Goal: Use online tool/utility: Use online tool/utility

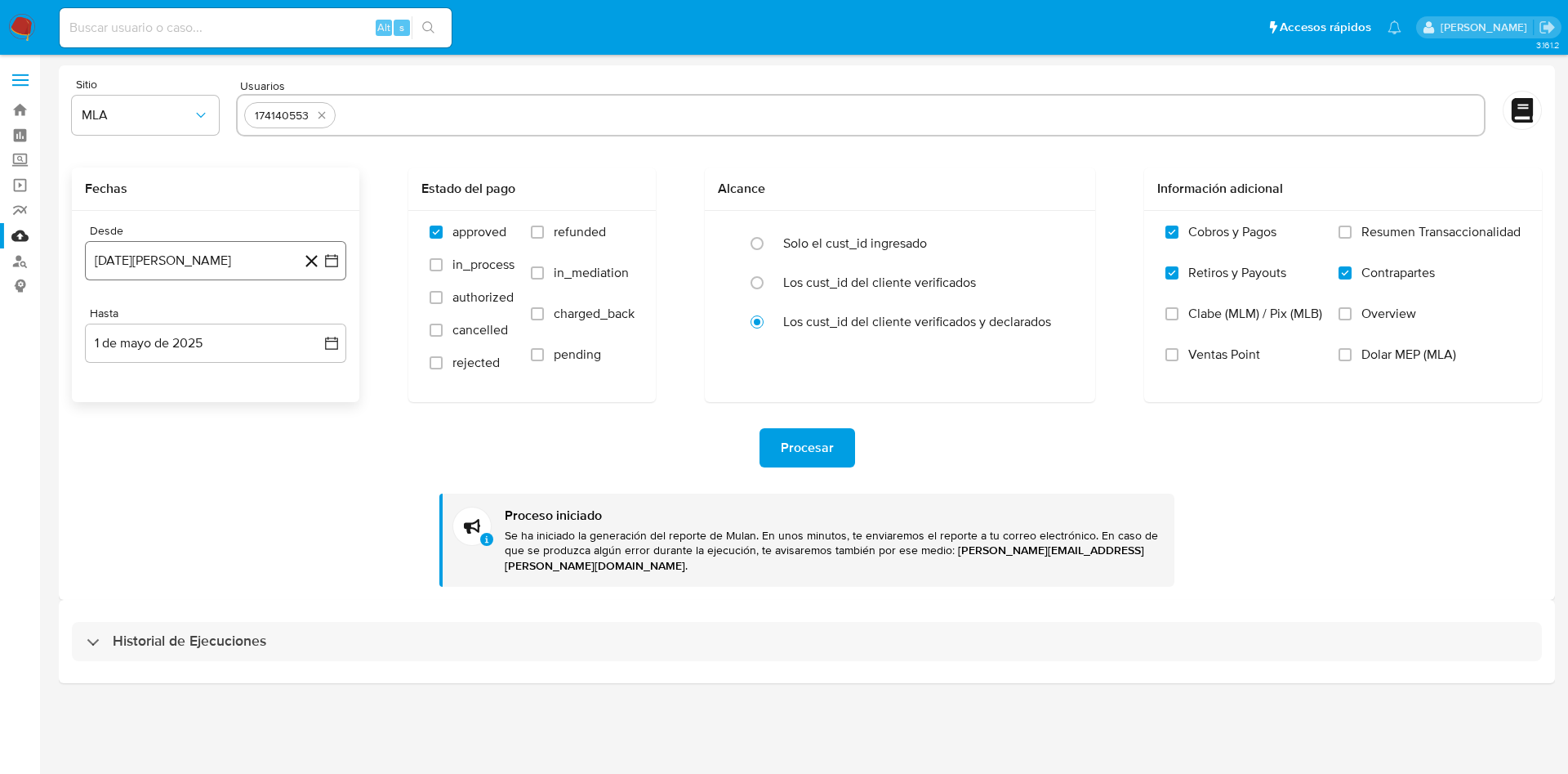
click at [283, 260] on button "[DATE][PERSON_NAME]" at bounding box center [215, 261] width 261 height 39
click at [297, 199] on div "Fechas" at bounding box center [215, 189] width 287 height 43
click at [217, 252] on button "[DATE][PERSON_NAME]" at bounding box center [215, 261] width 261 height 39
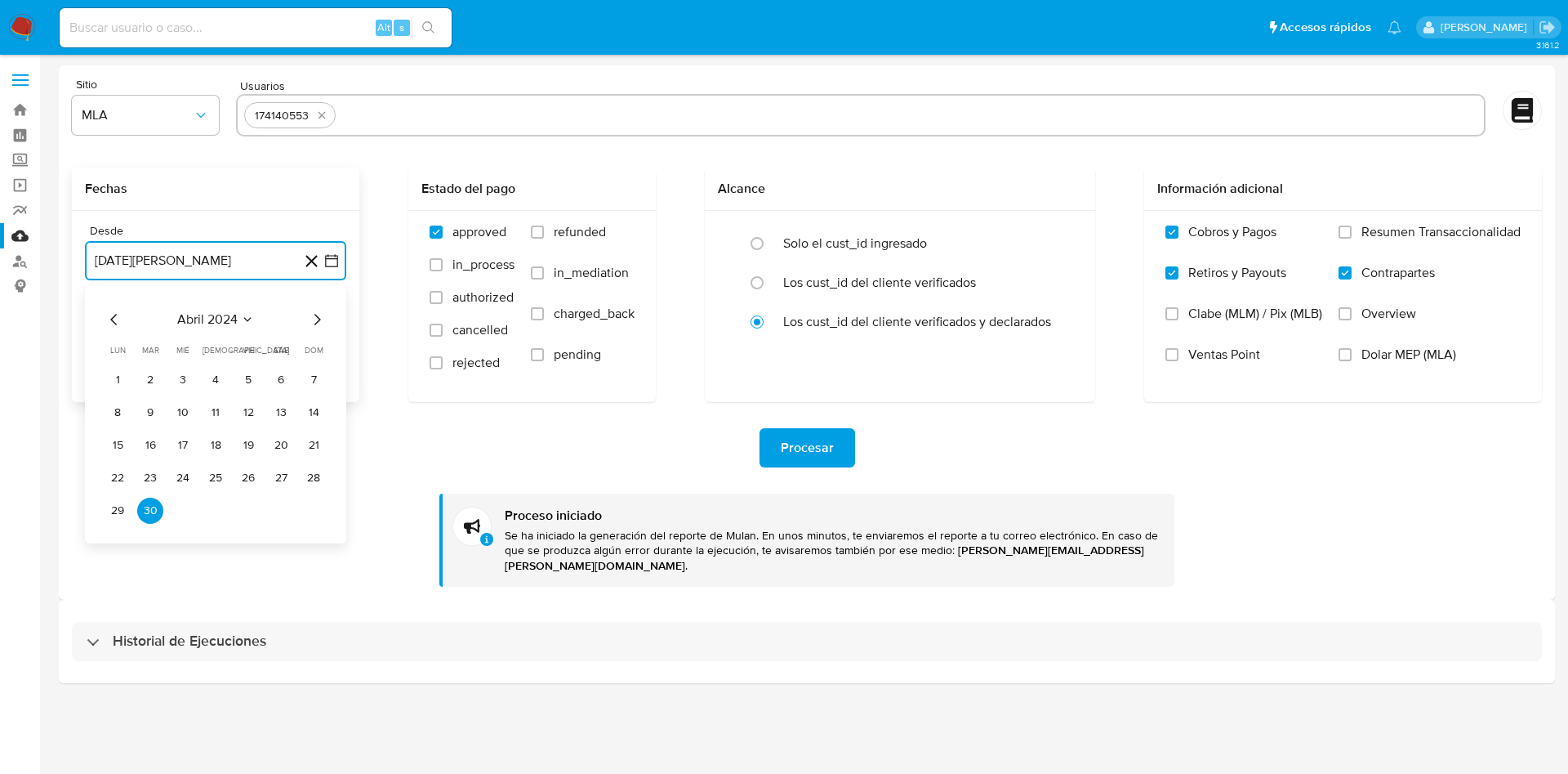
click at [309, 316] on icon "Mes siguiente" at bounding box center [317, 320] width 20 height 20
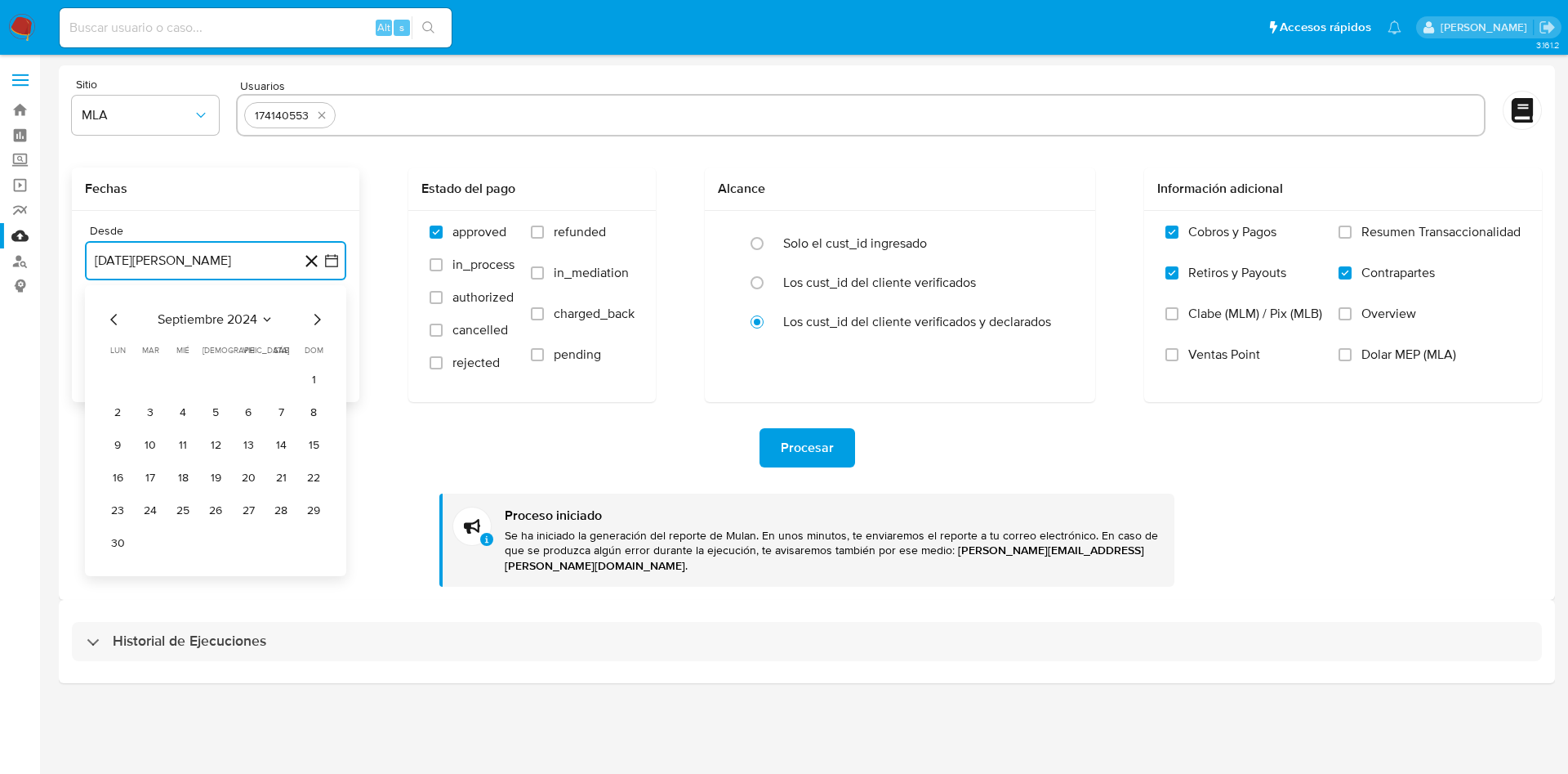
click at [309, 316] on icon "Mes siguiente" at bounding box center [317, 320] width 20 height 20
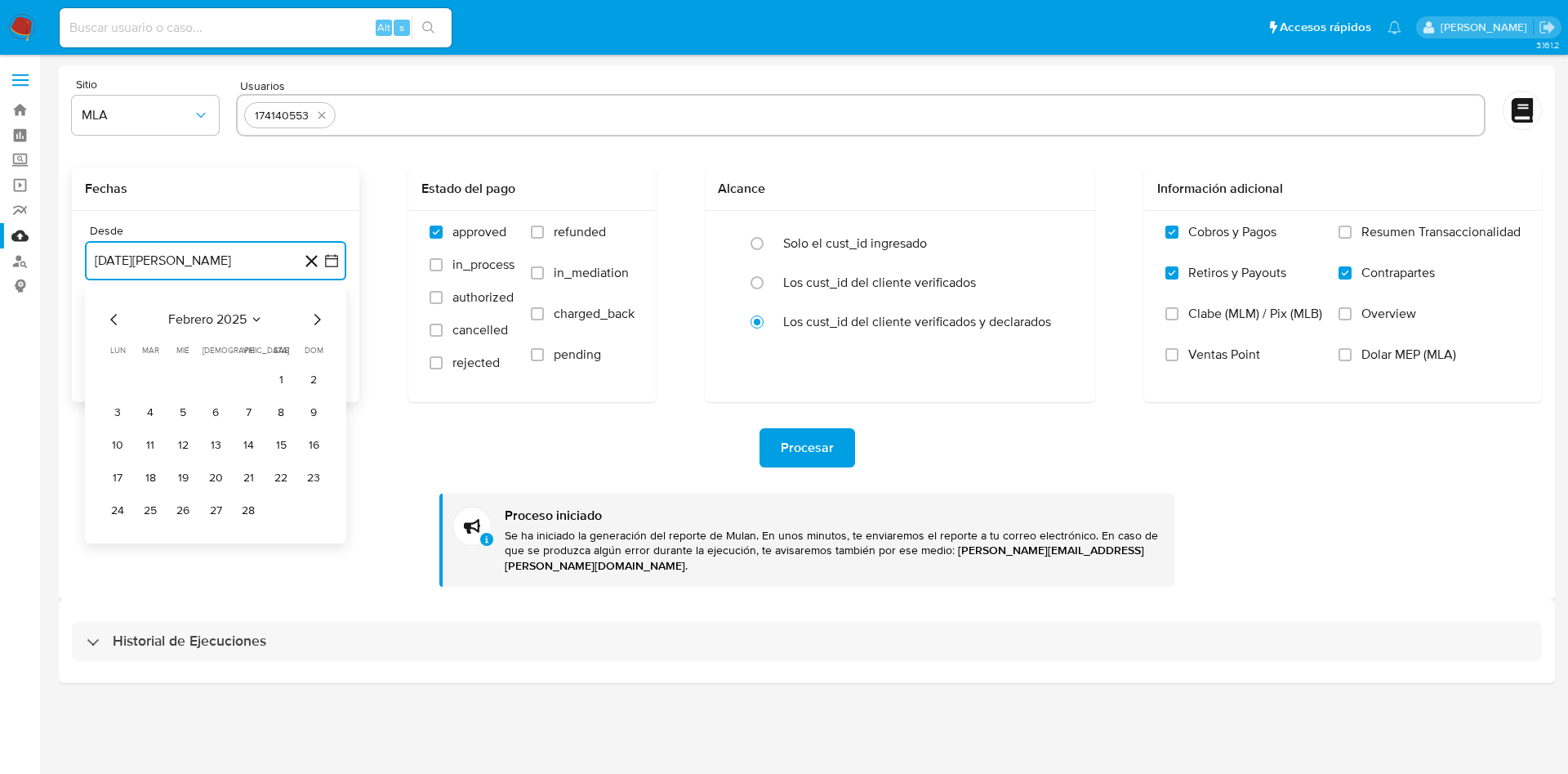
click at [309, 316] on icon "Mes siguiente" at bounding box center [317, 320] width 20 height 20
click at [183, 505] on button "30" at bounding box center [183, 511] width 26 height 26
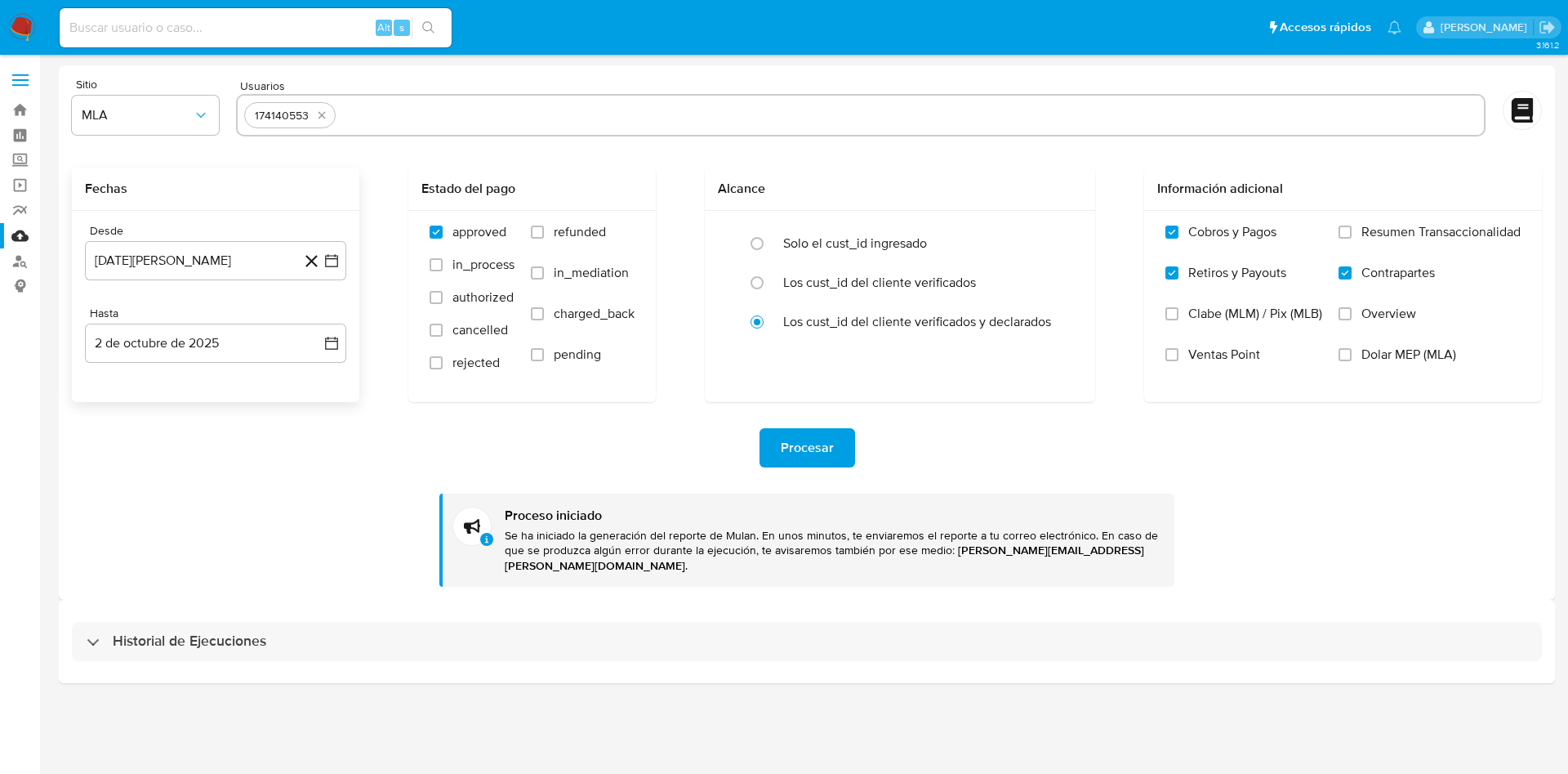
click at [280, 519] on div "Procesar Proceso iniciado Se ha iniciado la generación del reporte de Mulan. En…" at bounding box center [807, 494] width 1470 height 185
click at [814, 443] on span "Procesar" at bounding box center [807, 447] width 53 height 36
